Goal: Find specific page/section: Find specific page/section

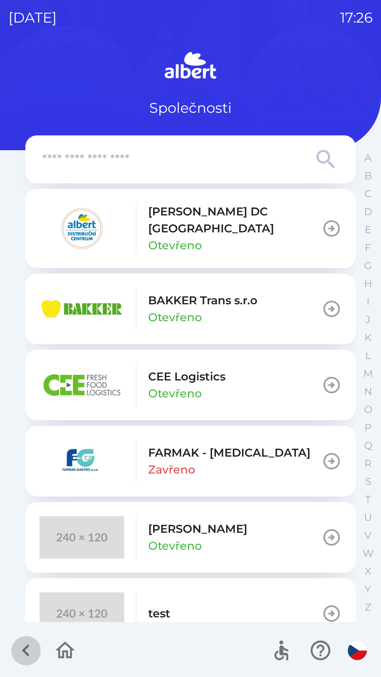
click at [25, 639] on icon "button" at bounding box center [26, 651] width 24 height 24
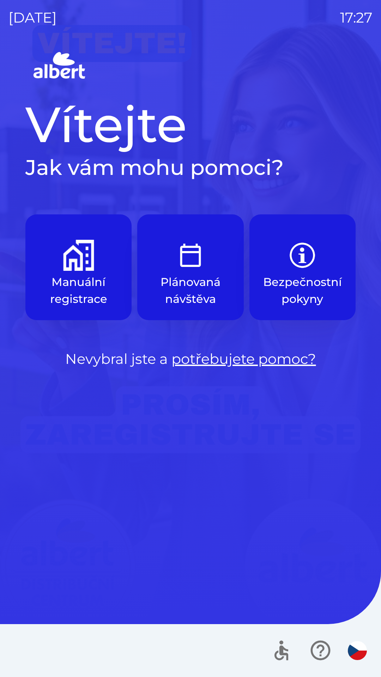
click at [199, 294] on p "Plánovaná návštěva" at bounding box center [190, 291] width 72 height 34
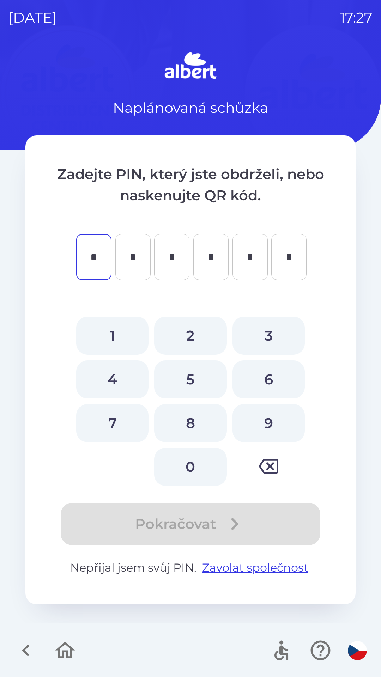
click at [28, 642] on icon "button" at bounding box center [26, 651] width 24 height 24
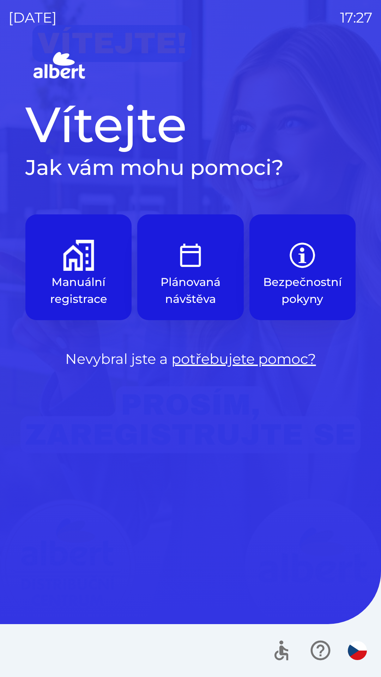
click at [294, 293] on p "Bezpečnostní pokyny" at bounding box center [302, 291] width 79 height 34
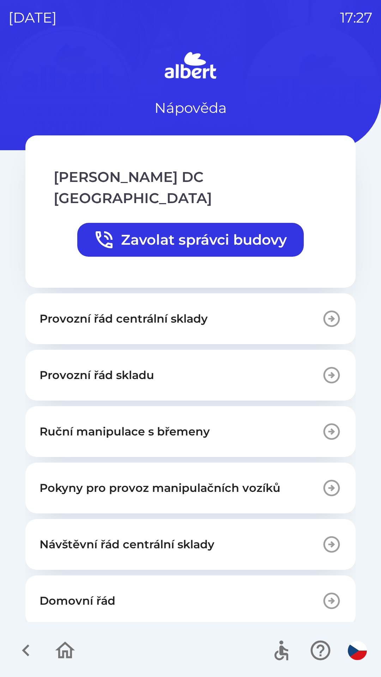
click at [26, 646] on icon "button" at bounding box center [26, 651] width 24 height 24
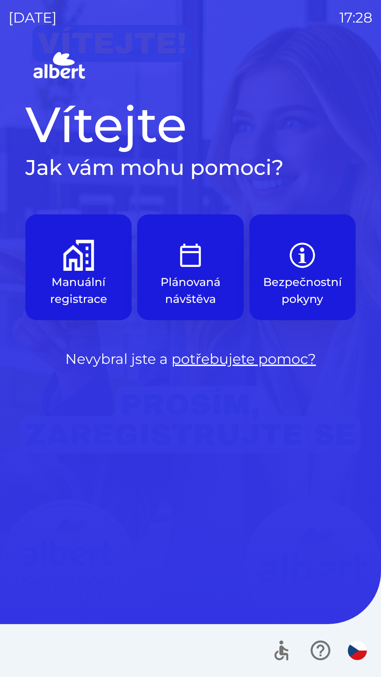
click at [183, 272] on button "Plánovaná návštěva" at bounding box center [190, 267] width 106 height 106
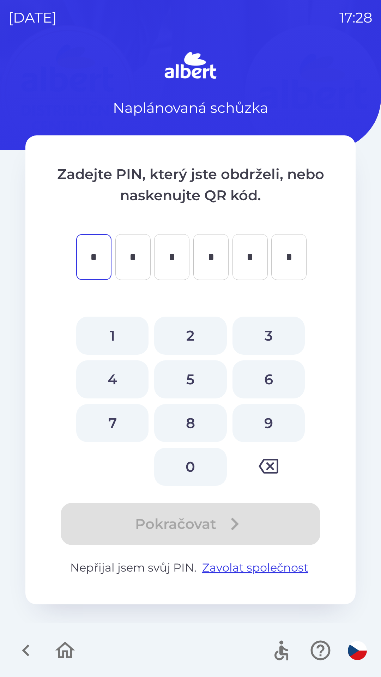
click at [18, 638] on button "button" at bounding box center [25, 650] width 29 height 29
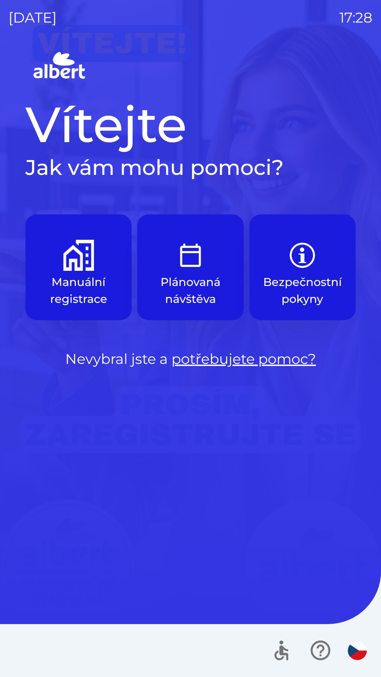
click at [80, 258] on img "button" at bounding box center [78, 255] width 31 height 31
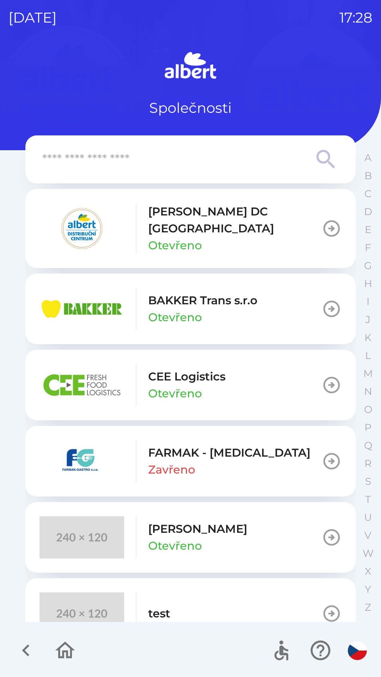
click at [173, 222] on p "[PERSON_NAME] DC [GEOGRAPHIC_DATA]" at bounding box center [234, 220] width 173 height 34
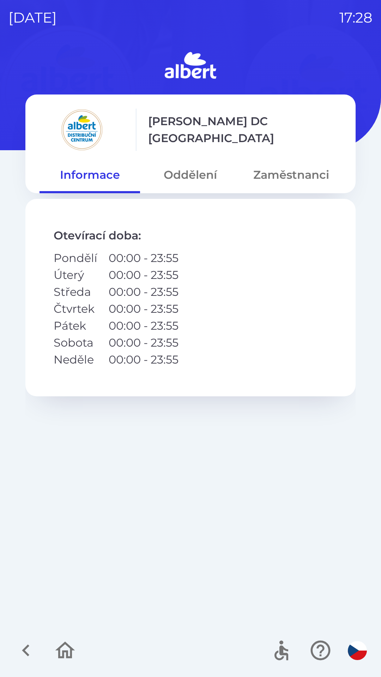
click at [280, 173] on button "Zaměstnanci" at bounding box center [291, 174] width 100 height 25
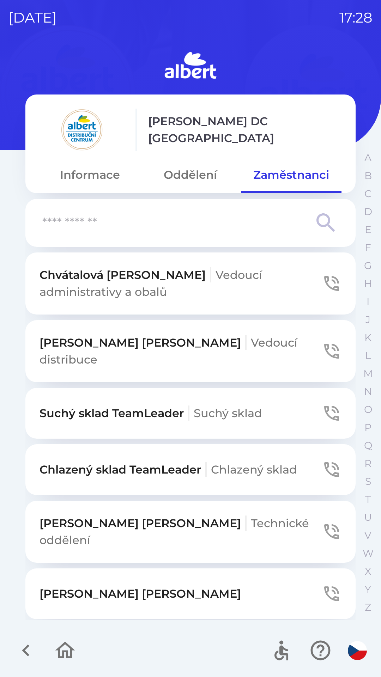
click at [106, 222] on input "text" at bounding box center [176, 222] width 268 height 19
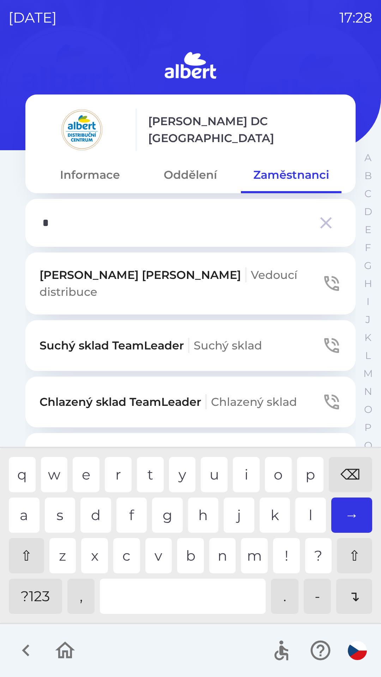
click at [269, 510] on div "k" at bounding box center [274, 514] width 31 height 35
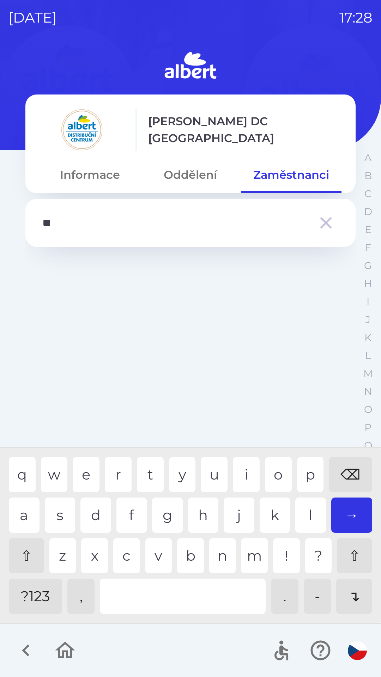
click at [237, 462] on div "i" at bounding box center [246, 474] width 27 height 35
type input "*"
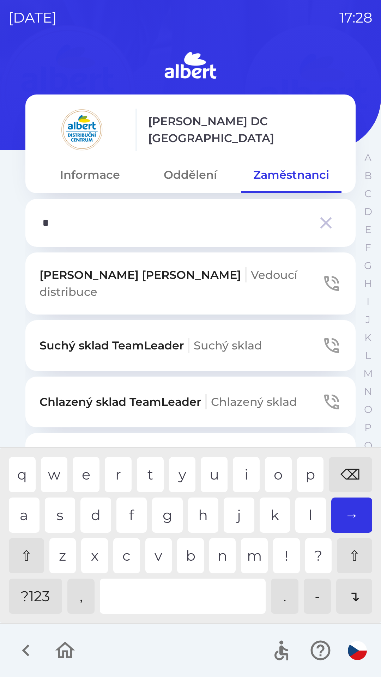
click at [355, 465] on div "⌫" at bounding box center [350, 474] width 43 height 35
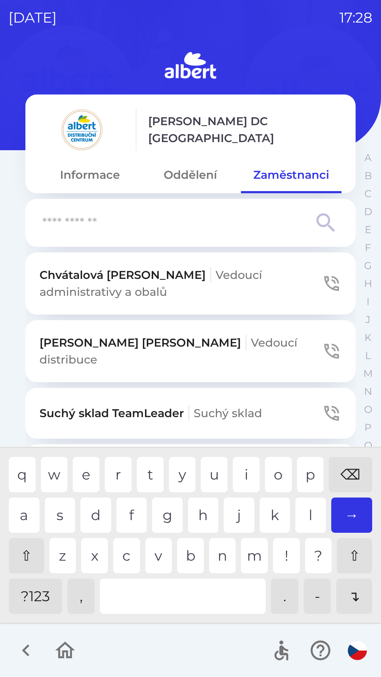
click at [356, 468] on div "⌫" at bounding box center [350, 474] width 43 height 35
click at [187, 172] on button "Oddělení" at bounding box center [190, 174] width 100 height 25
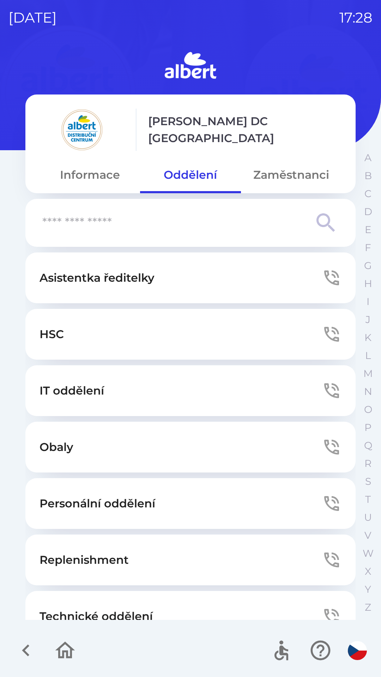
scroll to position [191, 0]
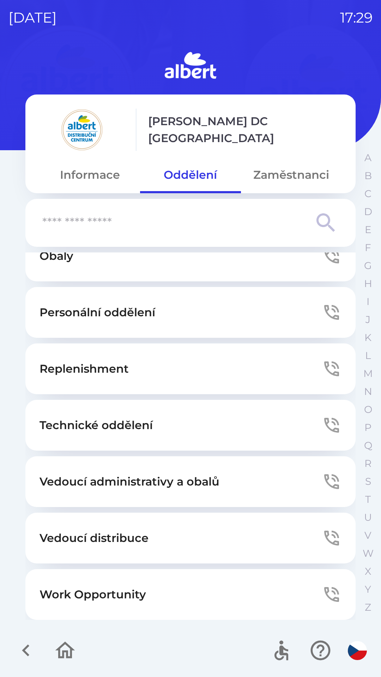
click at [157, 588] on button "Work Opportunity" at bounding box center [190, 594] width 330 height 51
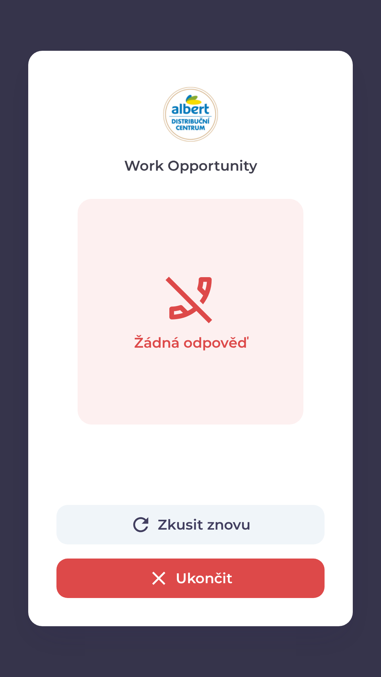
click at [143, 580] on button "Ukončit" at bounding box center [190, 577] width 268 height 39
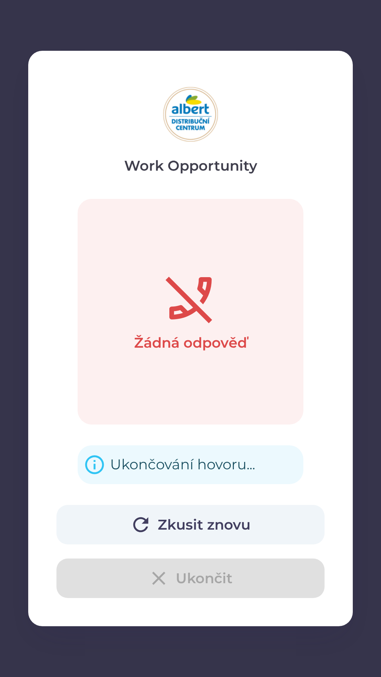
click at [111, 580] on div "Zkusit znovu Ukončit" at bounding box center [190, 551] width 268 height 93
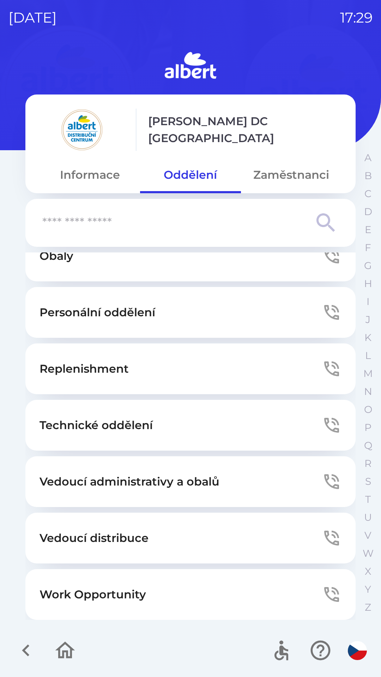
click at [268, 183] on button "Zaměstnanci" at bounding box center [291, 174] width 100 height 25
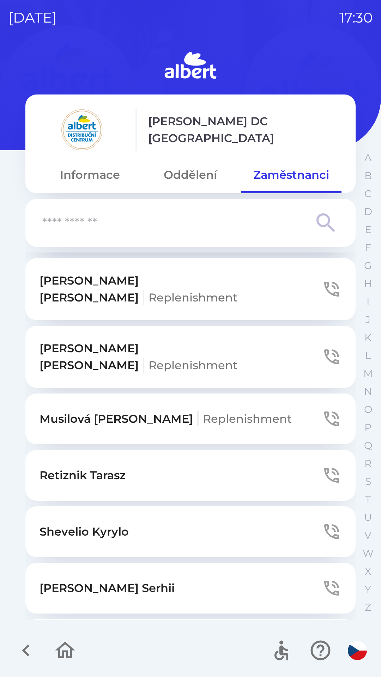
scroll to position [1551, 0]
click at [329, 523] on icon "button" at bounding box center [332, 533] width 20 height 20
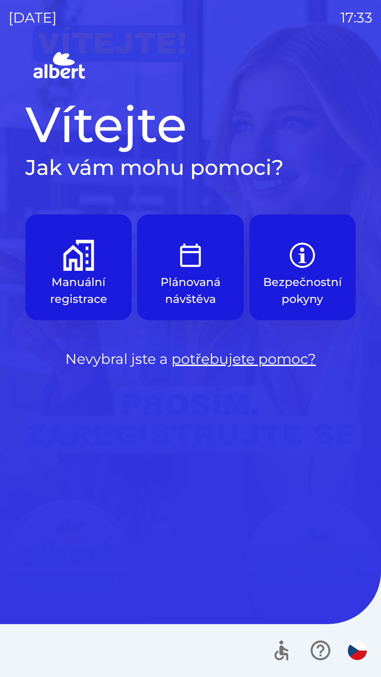
click at [84, 264] on img "button" at bounding box center [78, 255] width 31 height 31
